Goal: Information Seeking & Learning: Learn about a topic

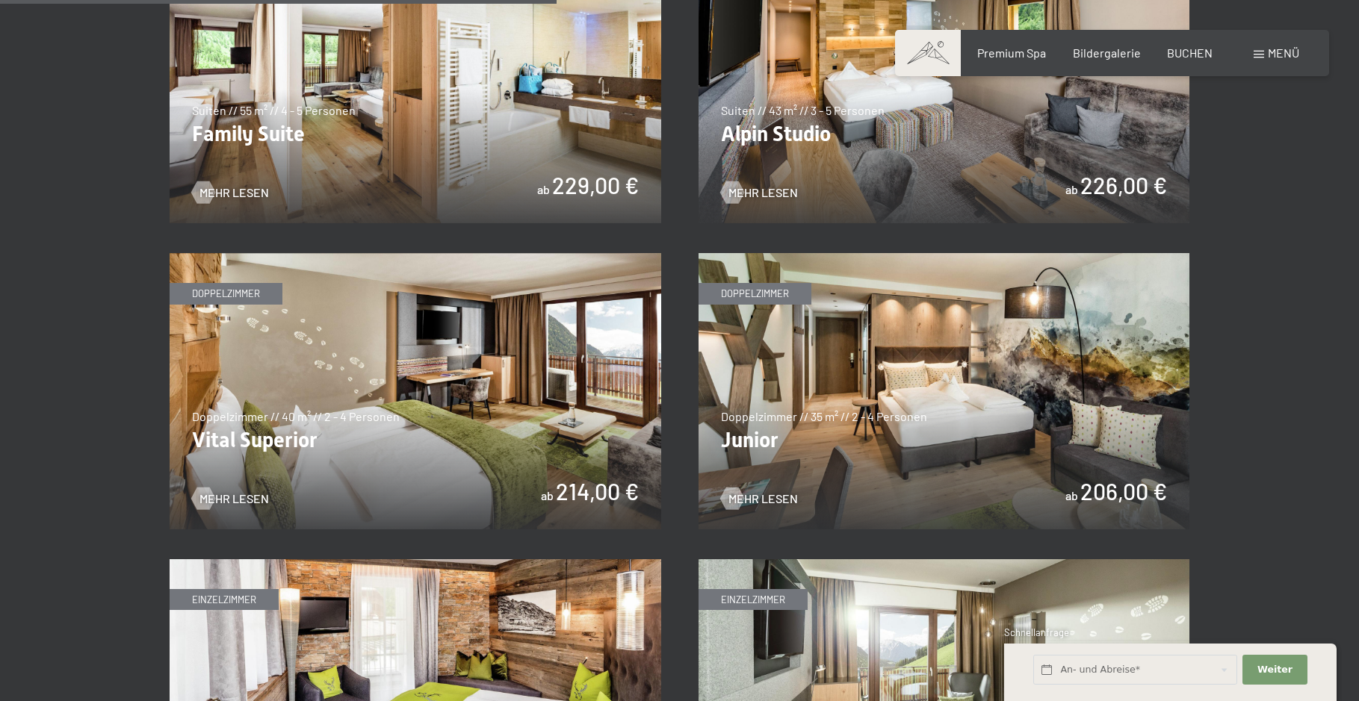
scroll to position [1942, 0]
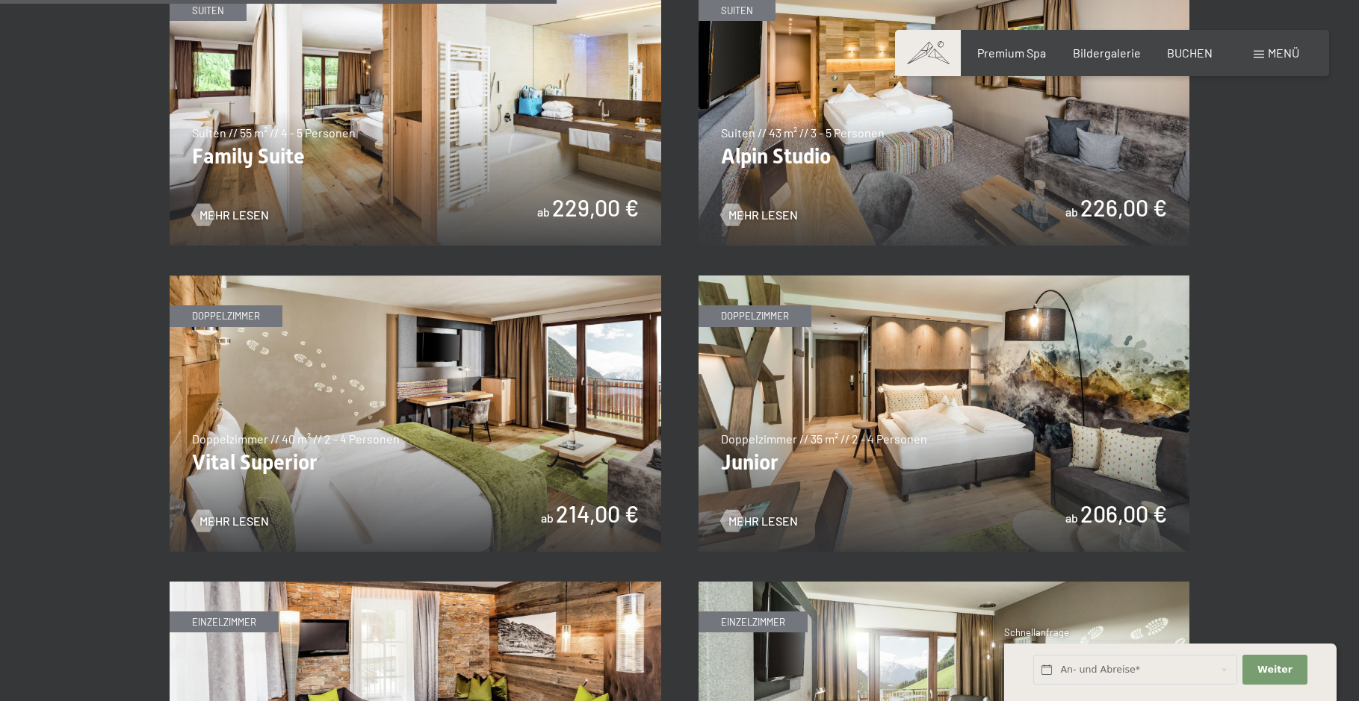
click at [392, 447] on img at bounding box center [415, 414] width 491 height 276
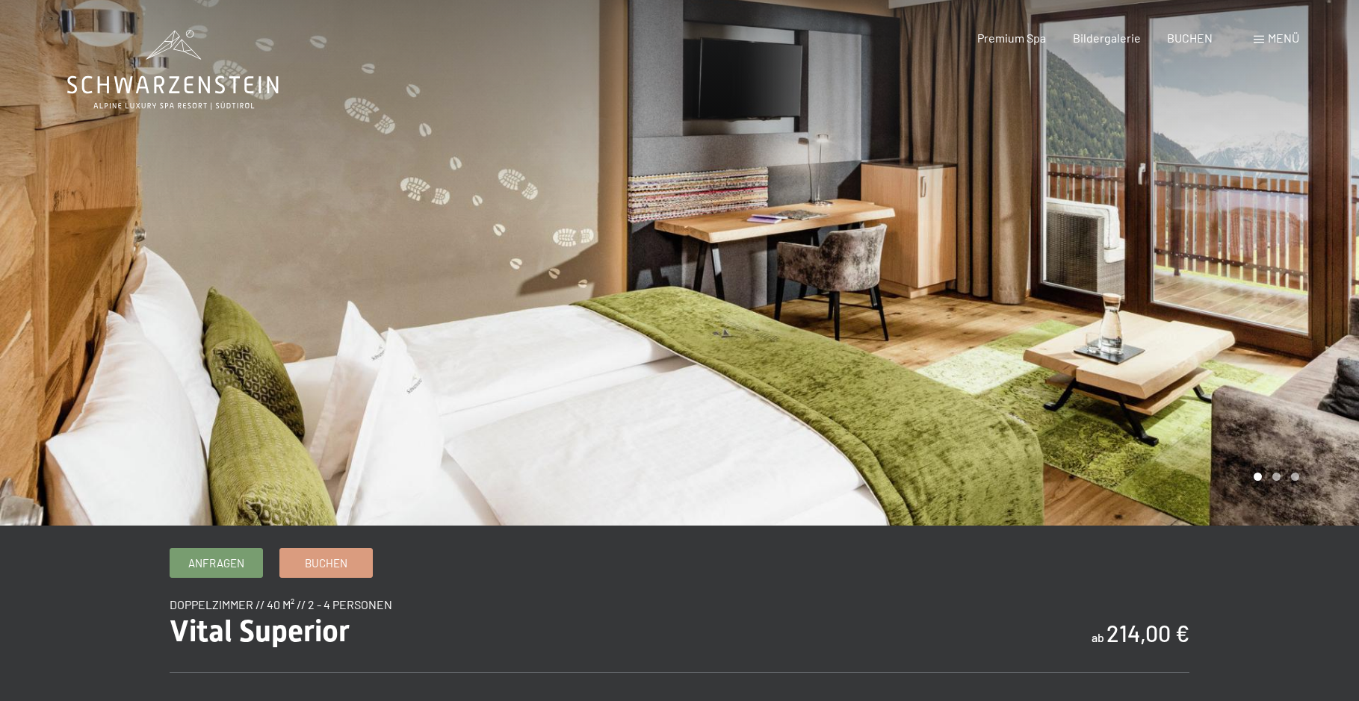
click at [1327, 244] on div at bounding box center [1020, 263] width 680 height 526
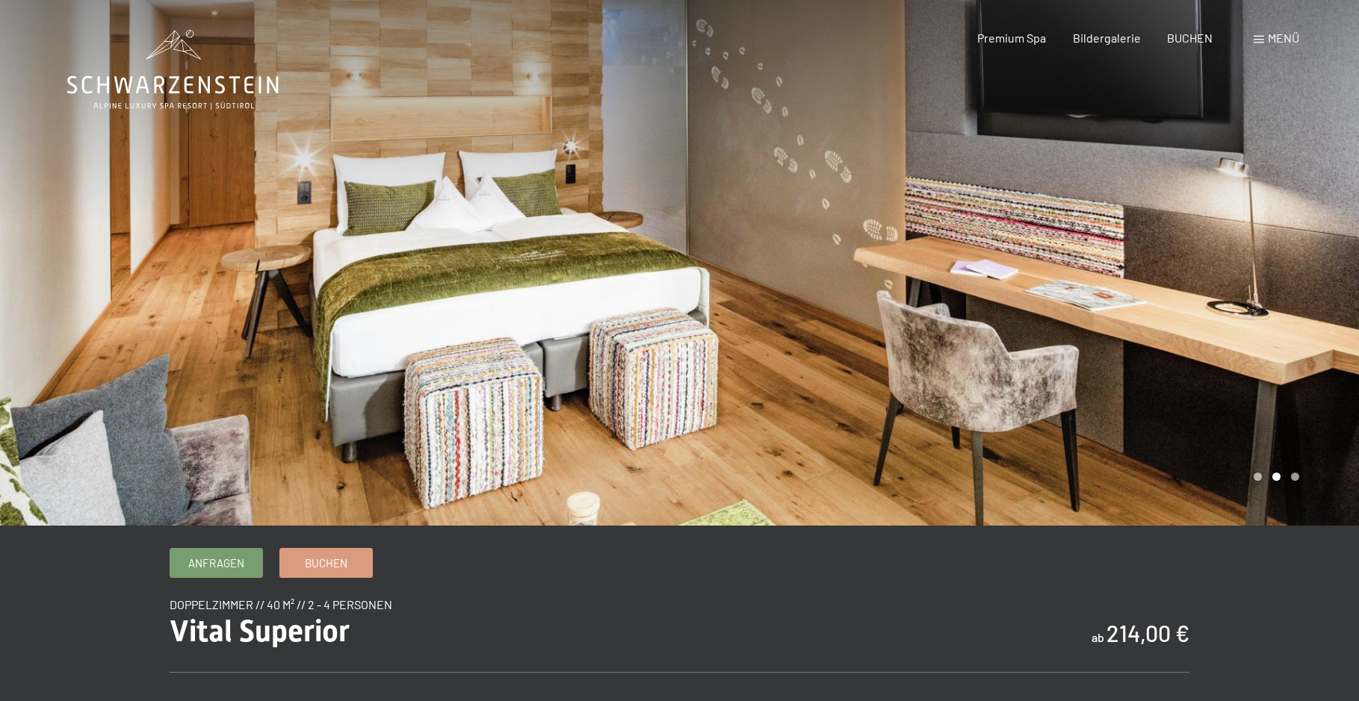
click at [1327, 244] on div at bounding box center [1020, 263] width 680 height 526
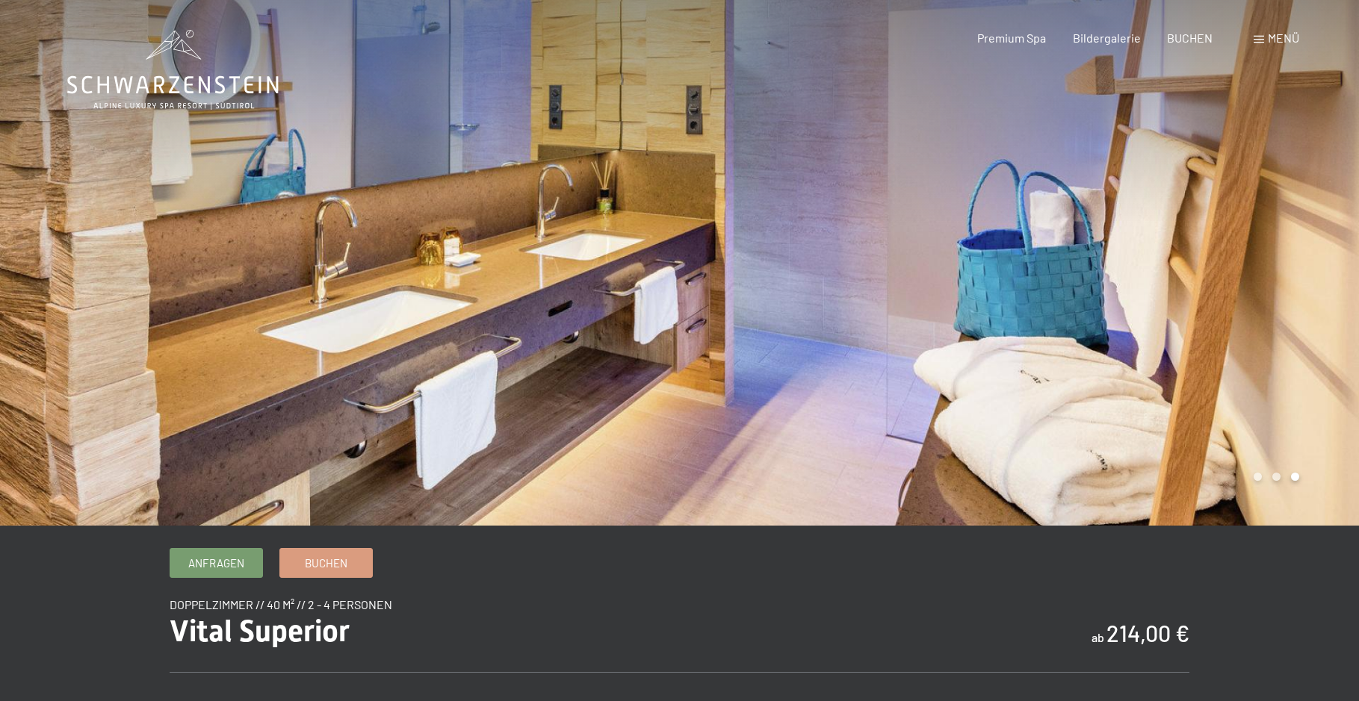
click at [1327, 244] on div at bounding box center [1020, 263] width 680 height 526
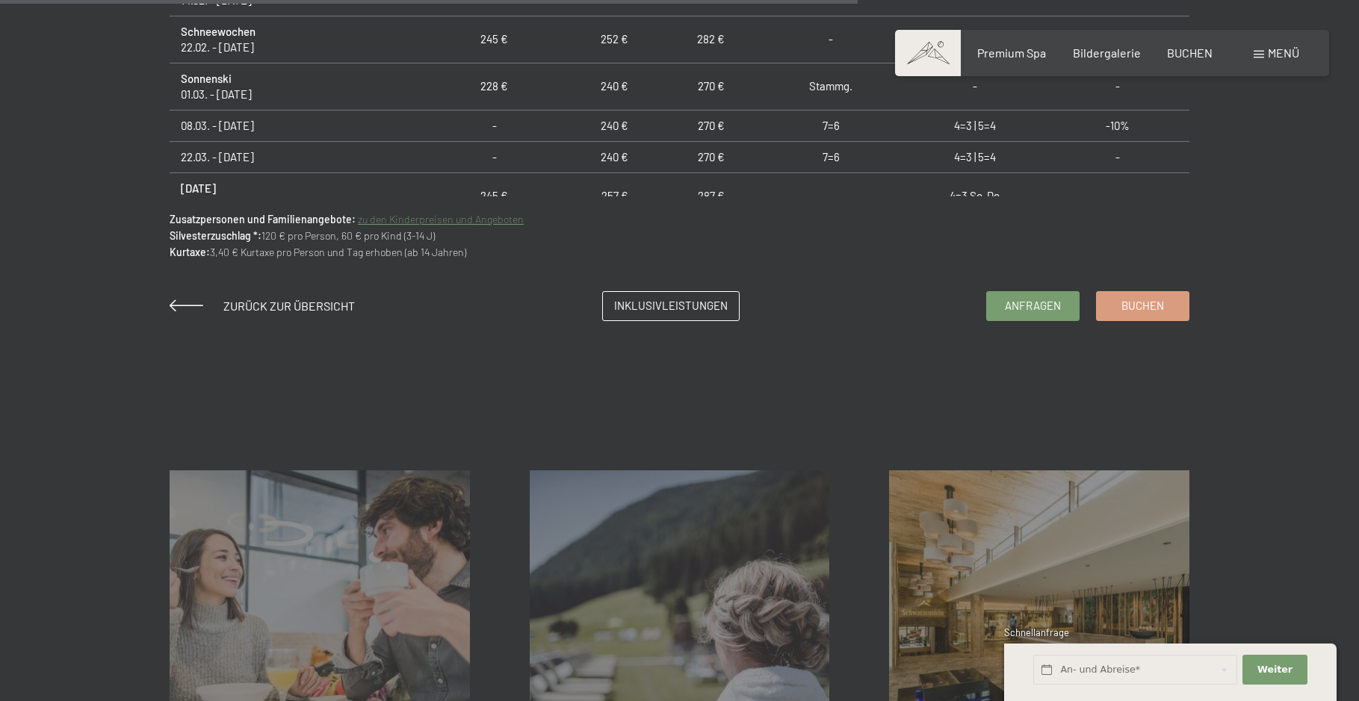
scroll to position [1419, 0]
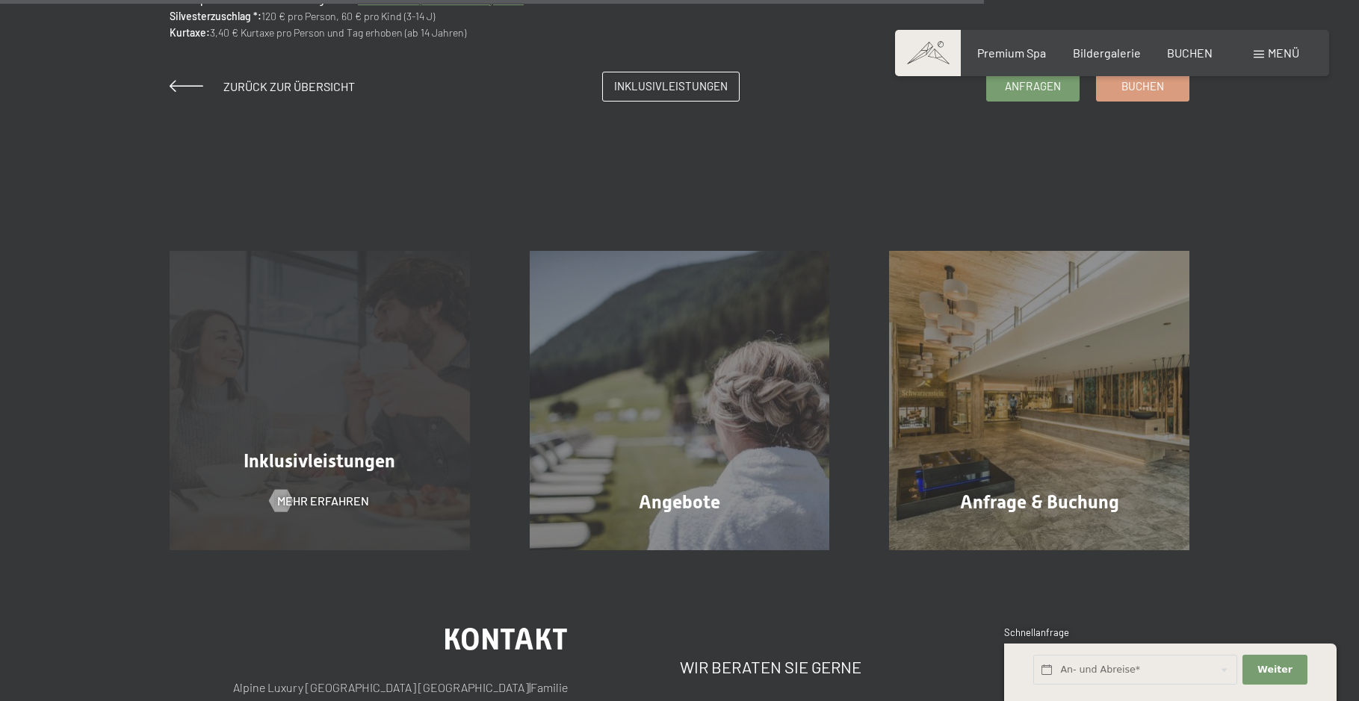
click at [336, 467] on span "Inklusivleistungen" at bounding box center [319, 461] width 152 height 22
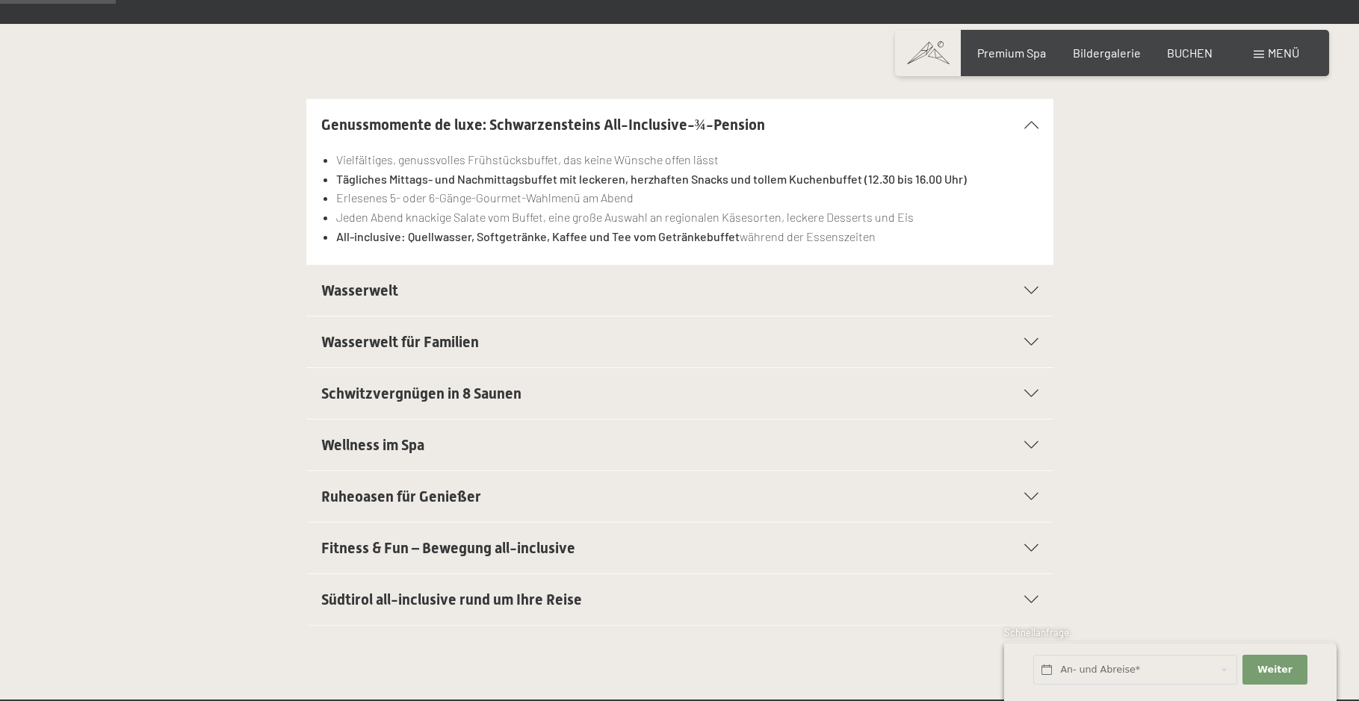
scroll to position [373, 0]
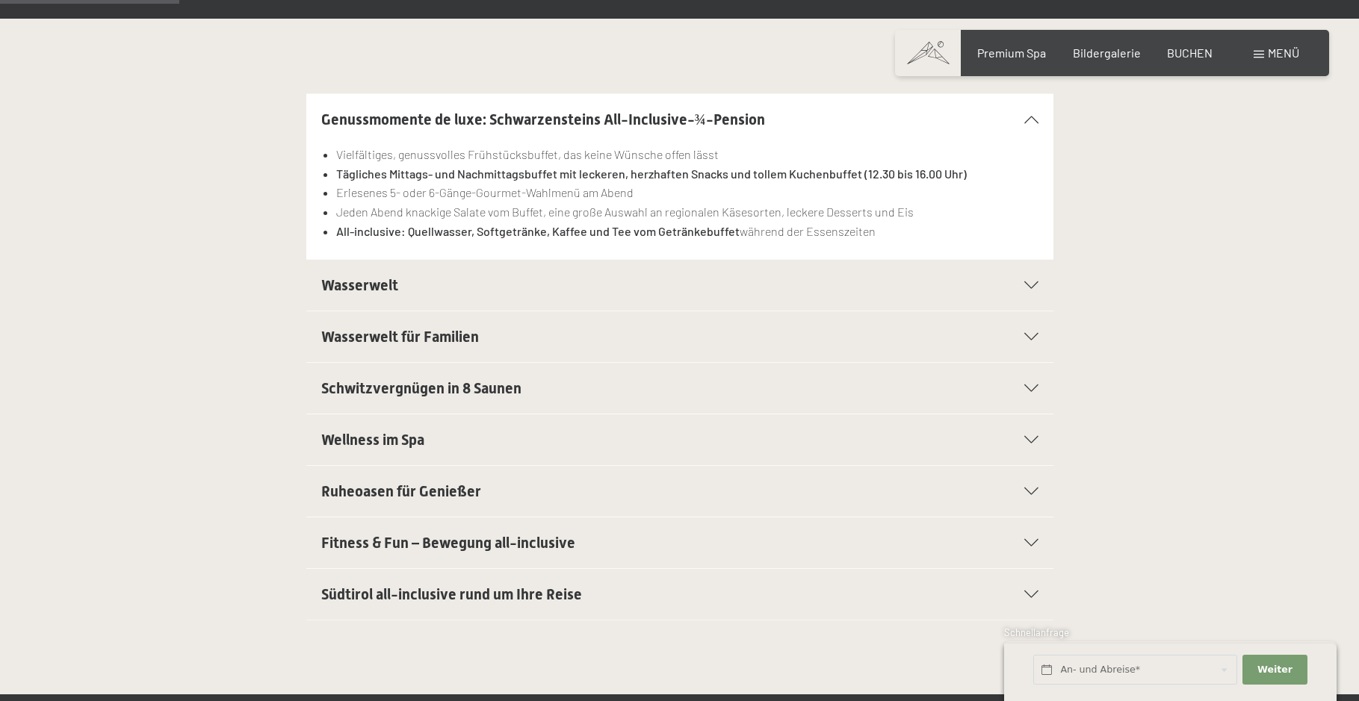
click at [834, 287] on h2 "Wasserwelt" at bounding box center [643, 285] width 645 height 21
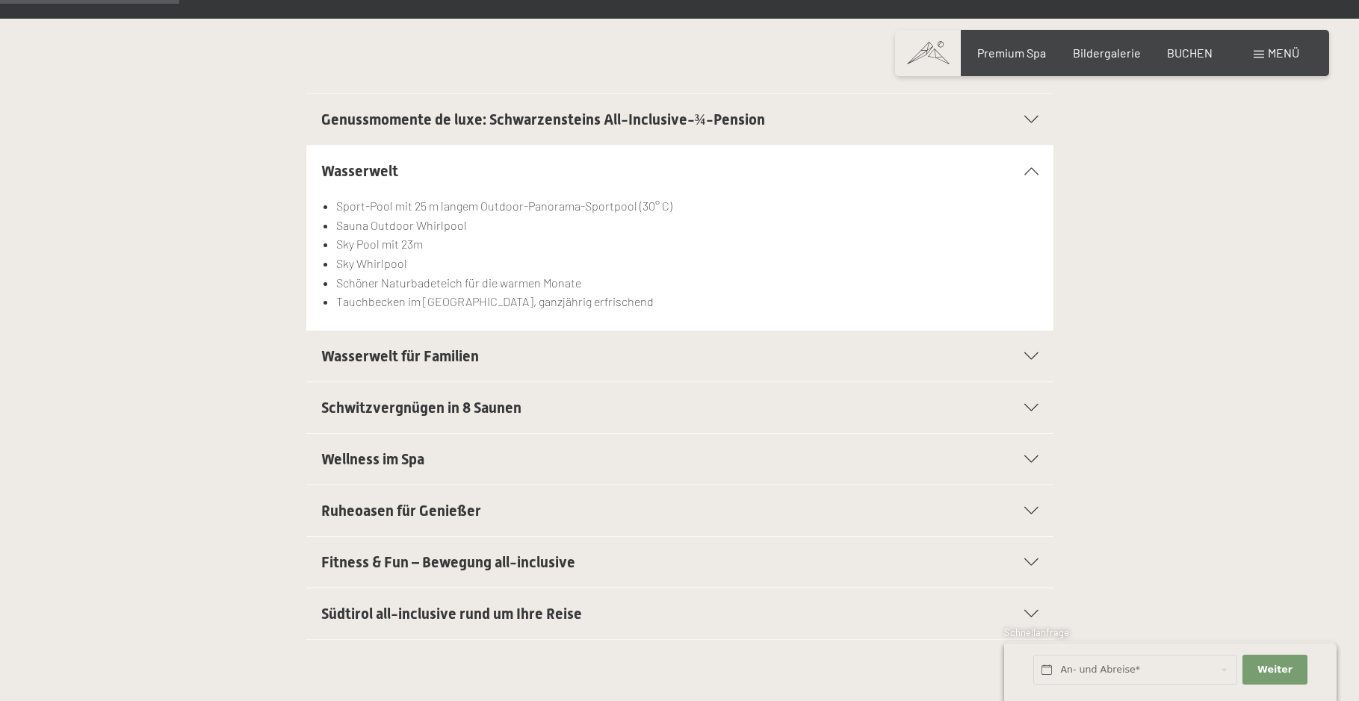
click at [465, 408] on span "Schwitzvergnügen in 8 Saunen" at bounding box center [421, 408] width 200 height 18
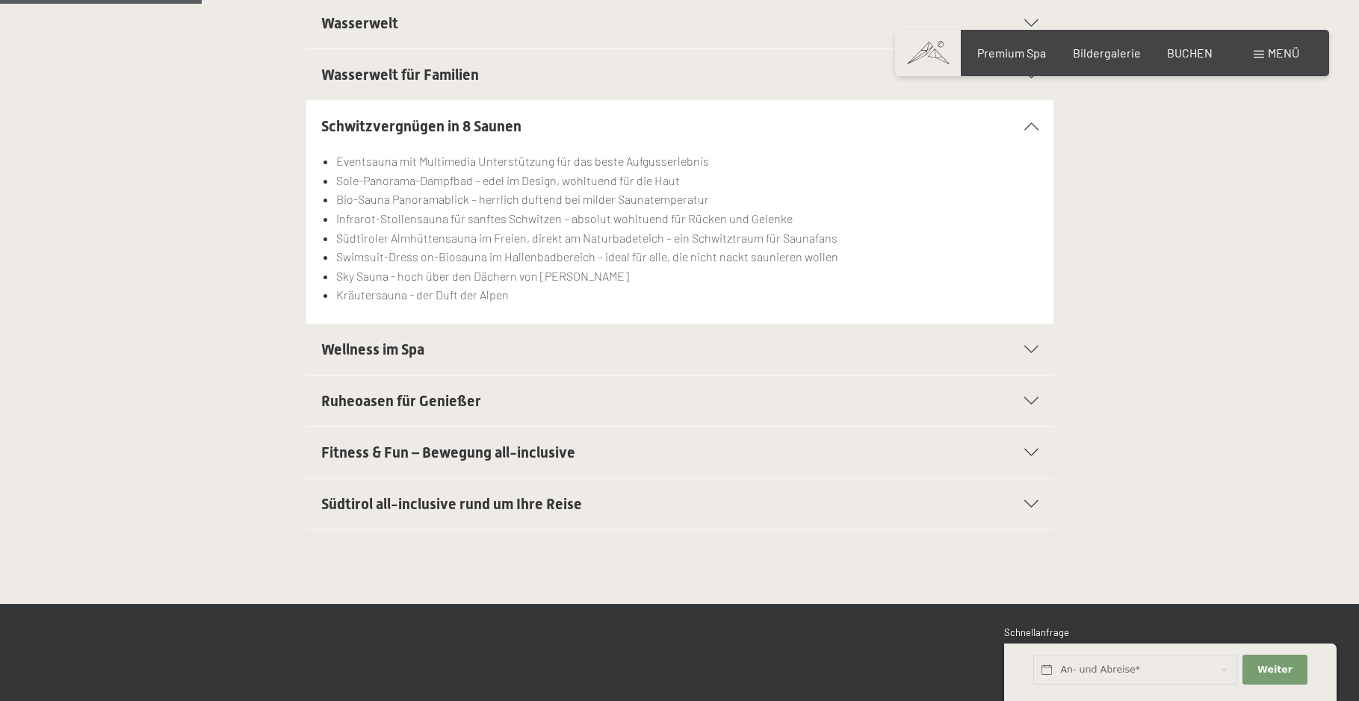
scroll to position [523, 0]
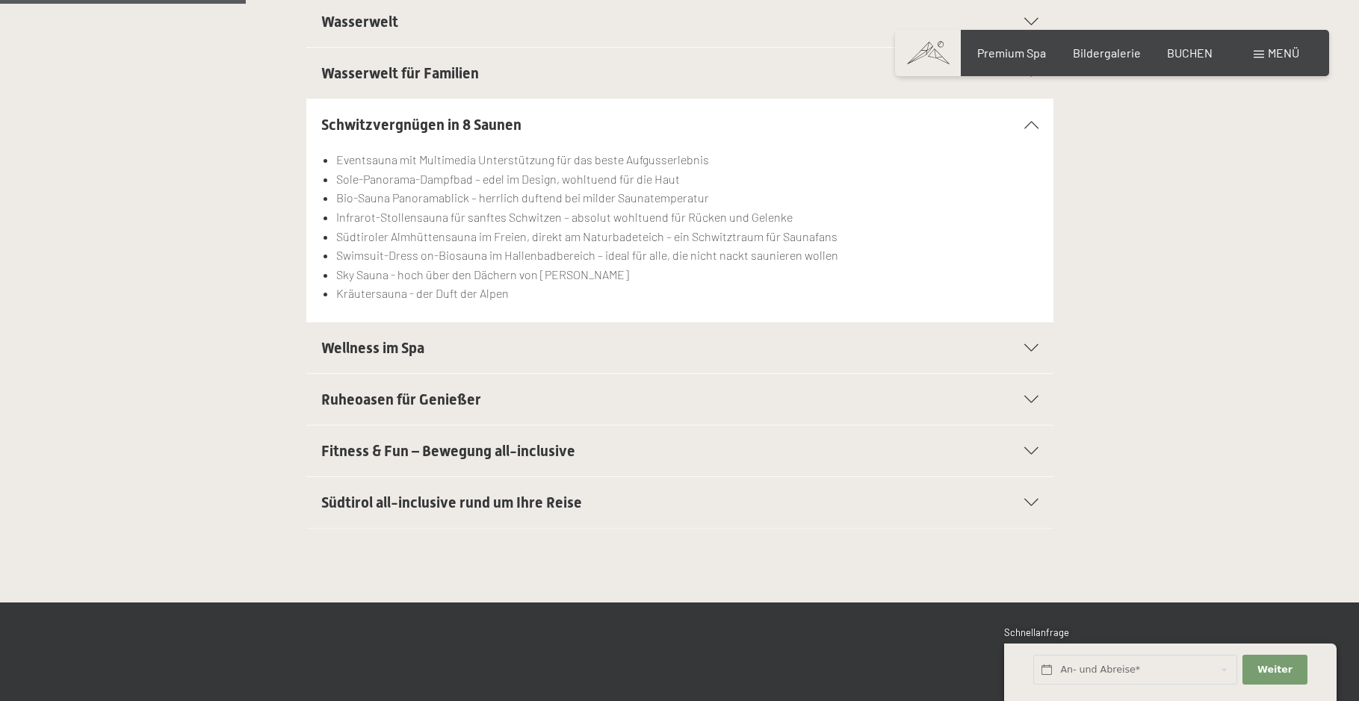
click at [388, 347] on span "Wellness im Spa" at bounding box center [372, 348] width 103 height 18
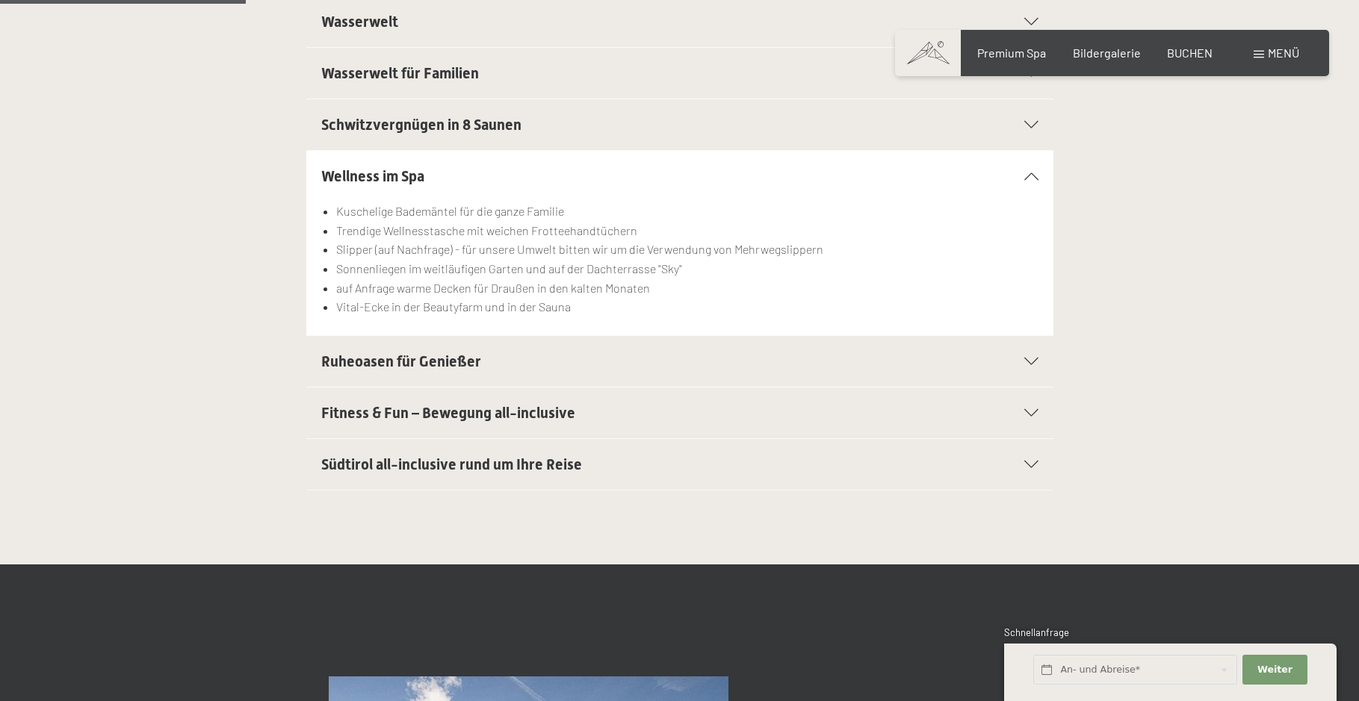
click at [453, 368] on span "Ruheoasen für Genießer" at bounding box center [401, 362] width 160 height 18
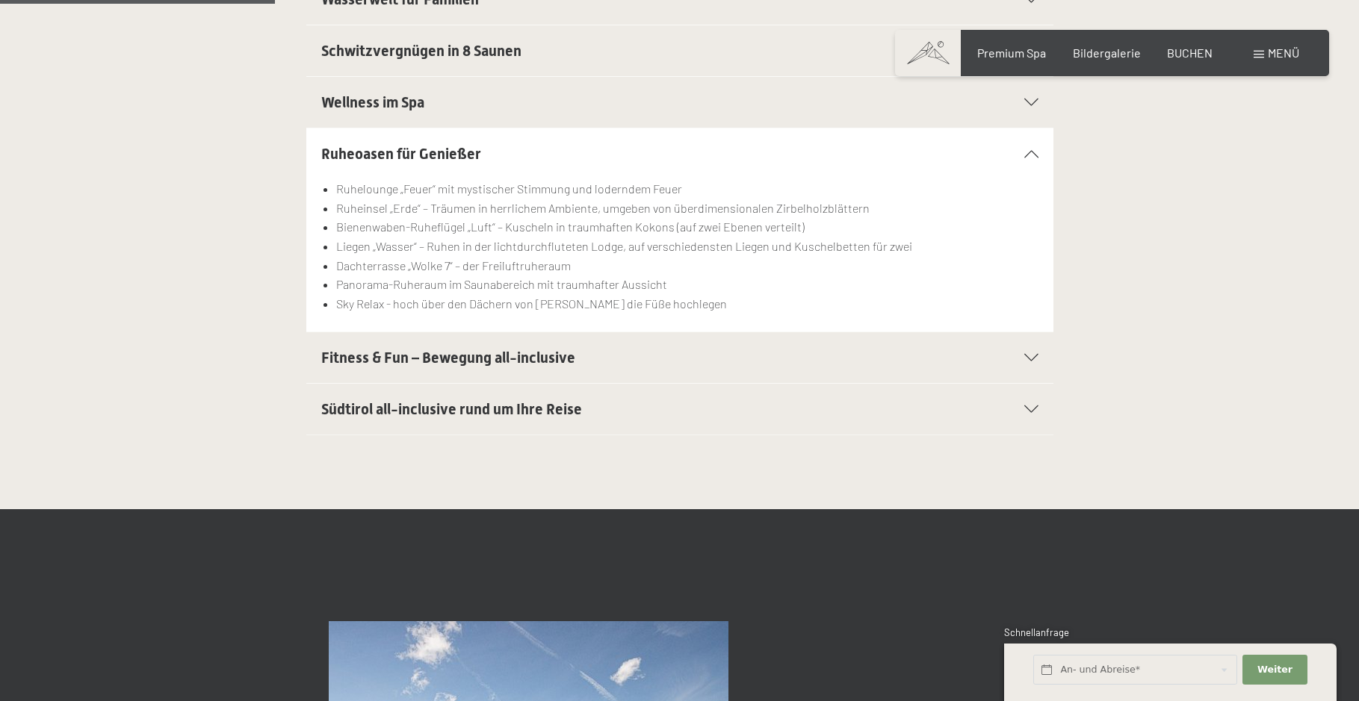
scroll to position [597, 0]
click at [468, 365] on span "Fitness & Fun – Bewegung all-inclusive" at bounding box center [448, 357] width 254 height 18
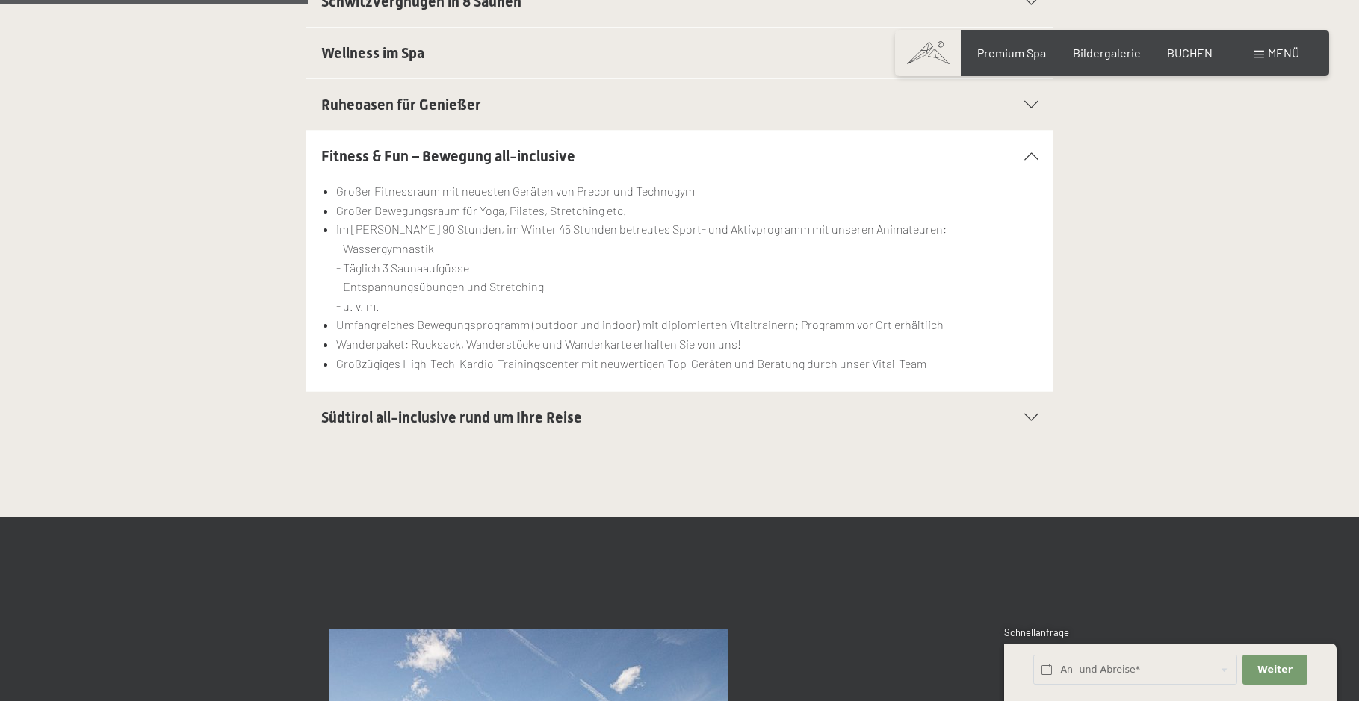
scroll to position [672, 0]
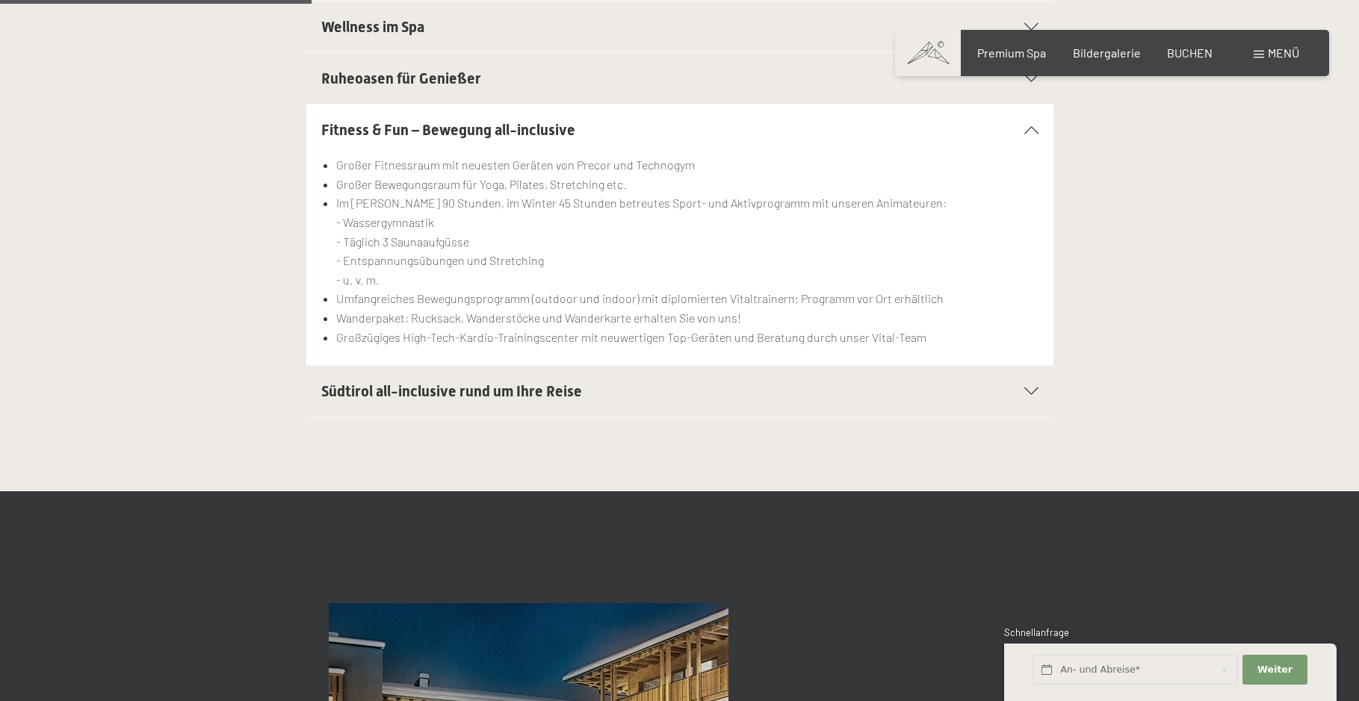
click at [442, 387] on span "Südtirol all-inclusive rund um Ihre Reise" at bounding box center [451, 391] width 261 height 18
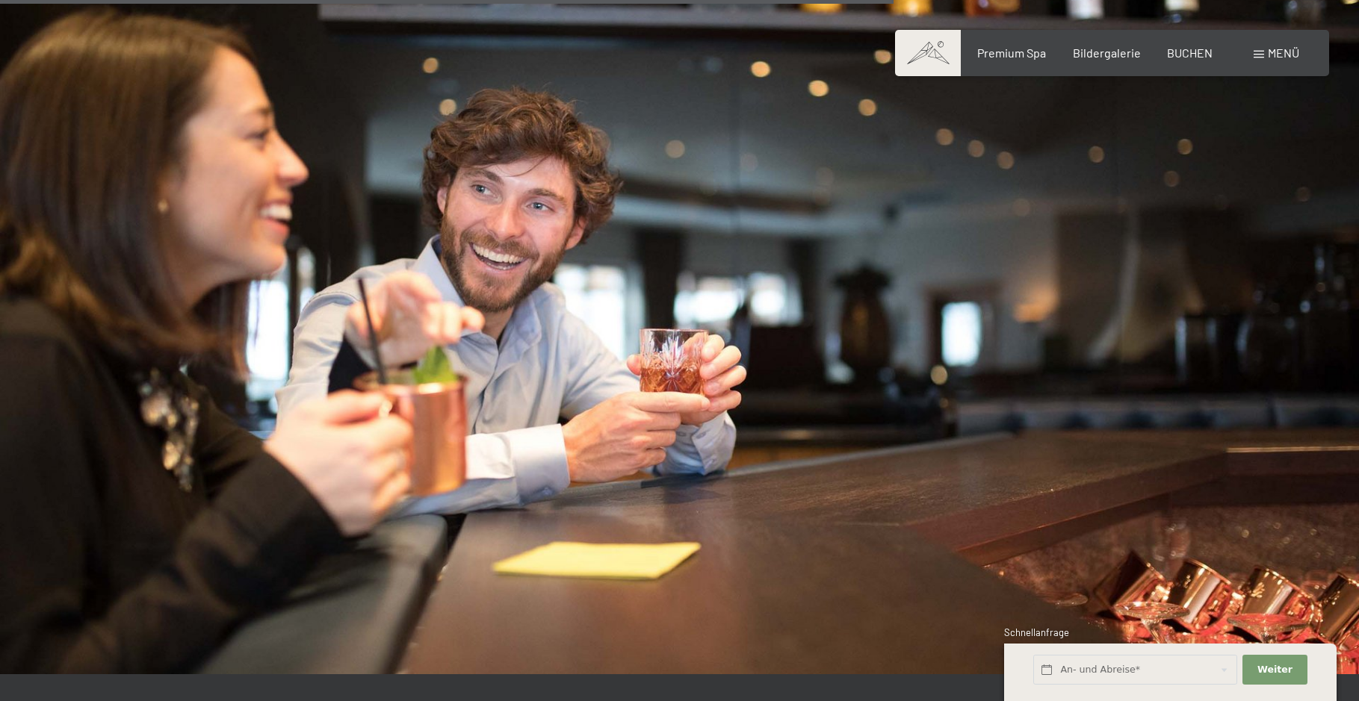
scroll to position [1867, 0]
